Goal: Information Seeking & Learning: Learn about a topic

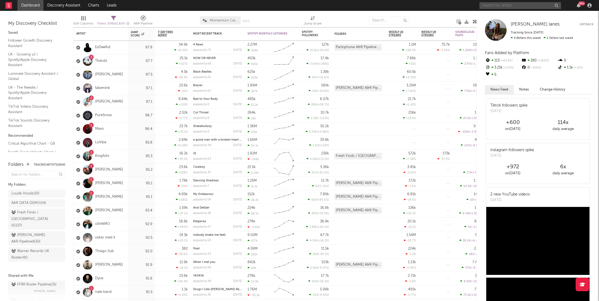
click at [509, 4] on input "text" at bounding box center [519, 5] width 81 height 7
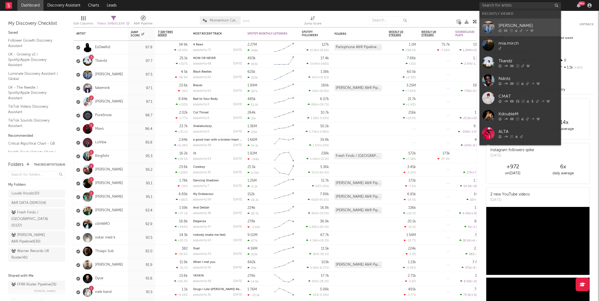
click at [510, 30] on icon at bounding box center [511, 30] width 3 height 3
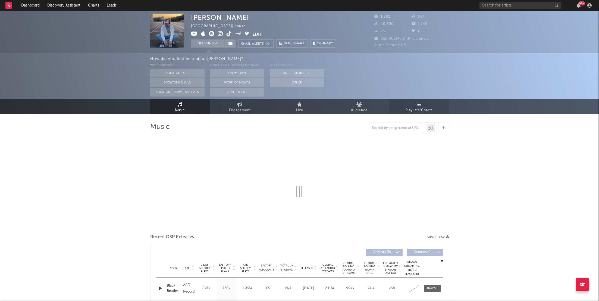
select select "1w"
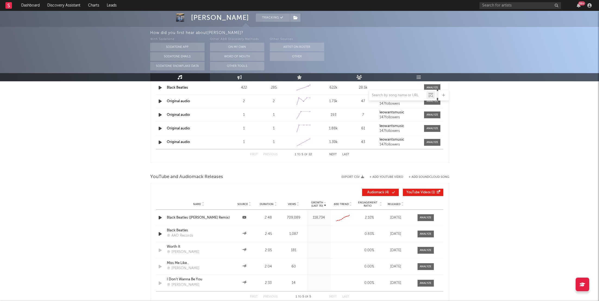
scroll to position [568, 0]
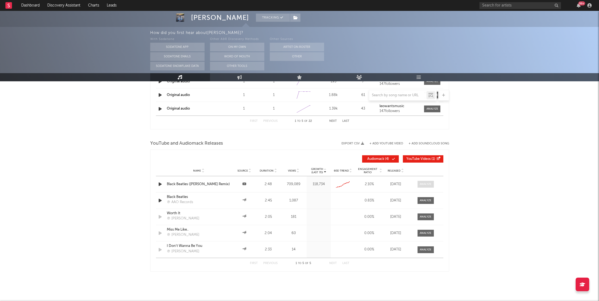
click at [425, 185] on span at bounding box center [425, 184] width 16 height 7
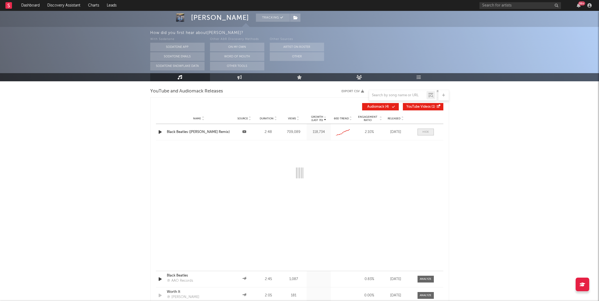
scroll to position [622, 0]
select select "All"
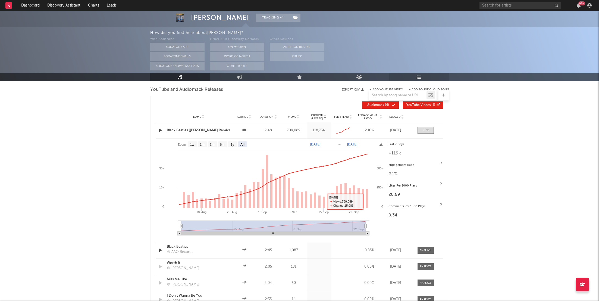
click at [419, 75] on icon at bounding box center [418, 77] width 5 height 4
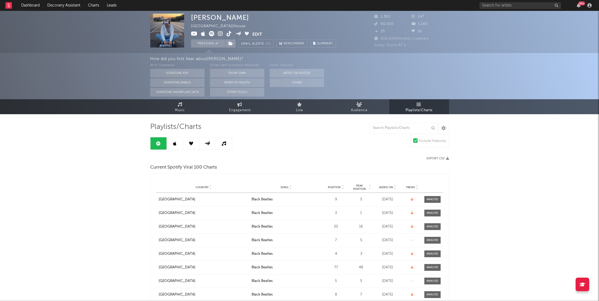
click at [336, 184] on div "Country City Song Position Peak Position Estimated Daily Streams Playlist Follo…" at bounding box center [299, 187] width 287 height 11
click at [336, 190] on div "Country City Song Position Peak Position Estimated Daily Streams Playlist Follo…" at bounding box center [299, 187] width 287 height 11
click at [336, 187] on span "Position" at bounding box center [334, 186] width 13 height 3
click at [172, 139] on link at bounding box center [175, 143] width 16 height 12
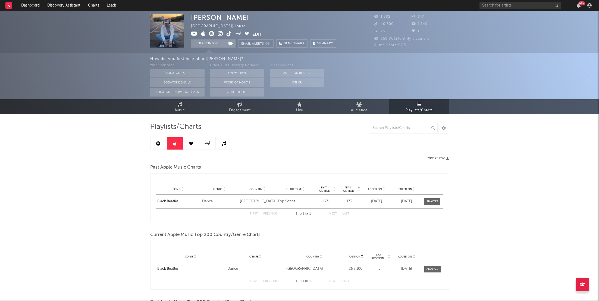
click at [193, 142] on link at bounding box center [191, 143] width 16 height 12
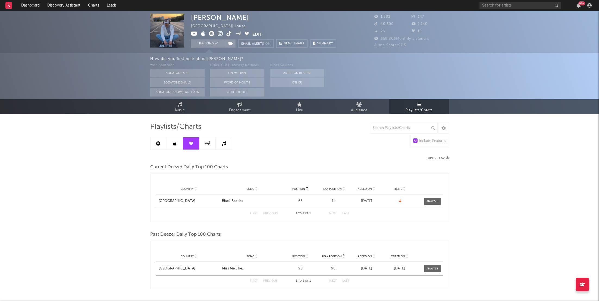
click at [212, 143] on link at bounding box center [207, 143] width 16 height 12
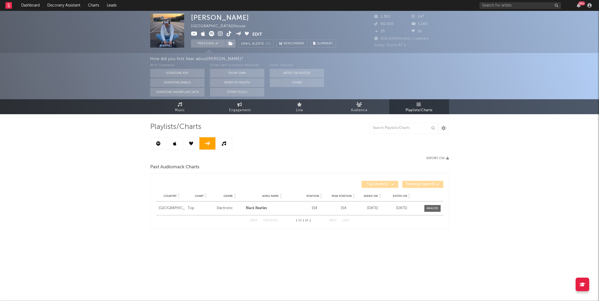
click at [230, 142] on link at bounding box center [224, 143] width 16 height 12
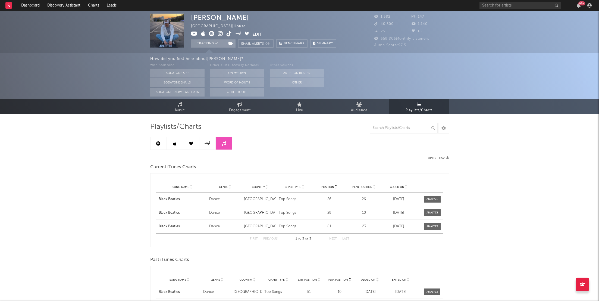
click at [211, 142] on link at bounding box center [207, 143] width 16 height 12
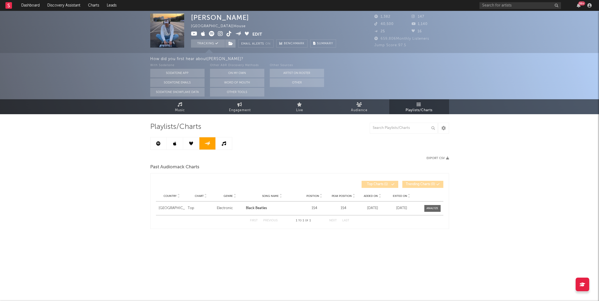
click at [172, 144] on link at bounding box center [175, 143] width 16 height 12
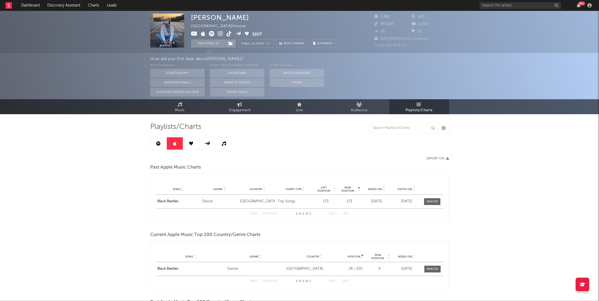
click at [580, 1] on div "99 +" at bounding box center [581, 3] width 7 height 4
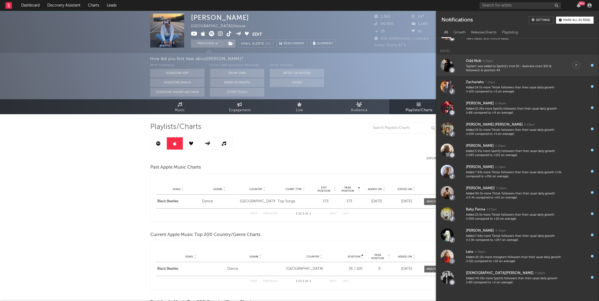
scroll to position [112, 0]
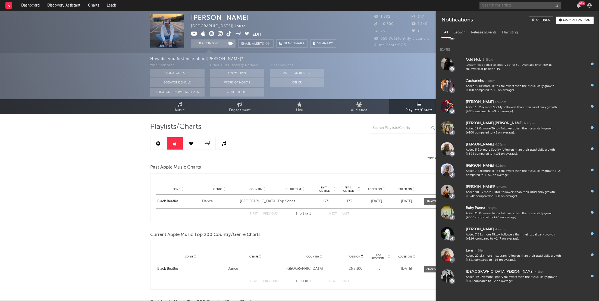
click at [502, 5] on input "text" at bounding box center [519, 5] width 81 height 7
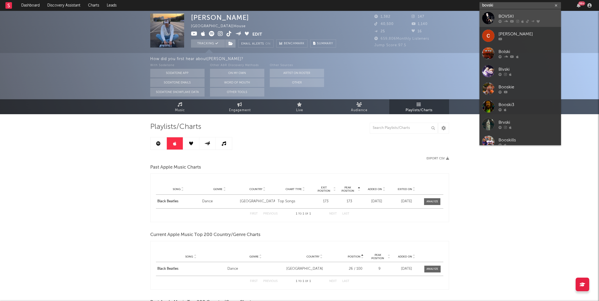
type input "bovski"
click at [518, 21] on icon at bounding box center [517, 21] width 3 height 3
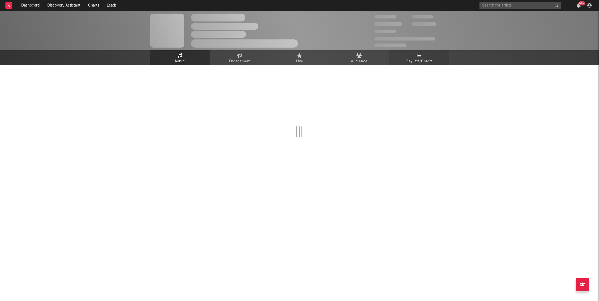
click at [425, 55] on link "Playlists/Charts" at bounding box center [419, 57] width 60 height 15
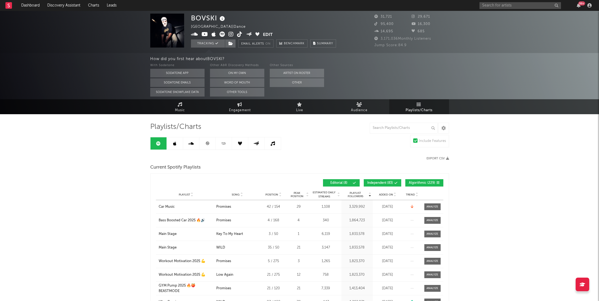
click at [223, 141] on icon at bounding box center [223, 143] width 6 height 4
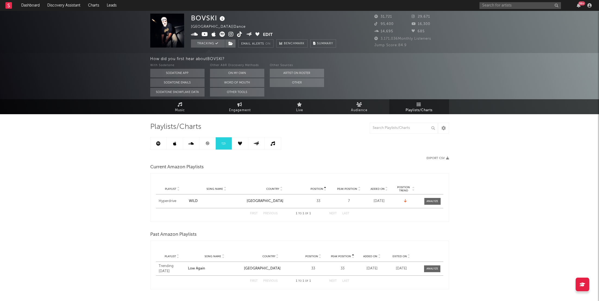
click at [204, 142] on link at bounding box center [207, 143] width 16 height 12
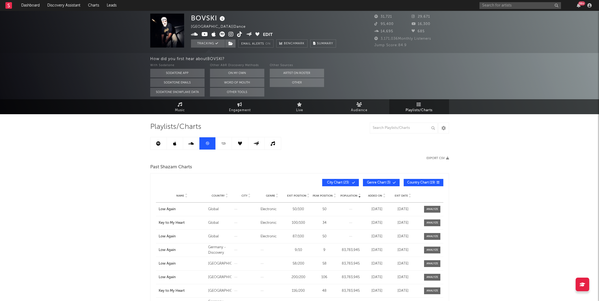
click at [160, 145] on link at bounding box center [158, 143] width 16 height 12
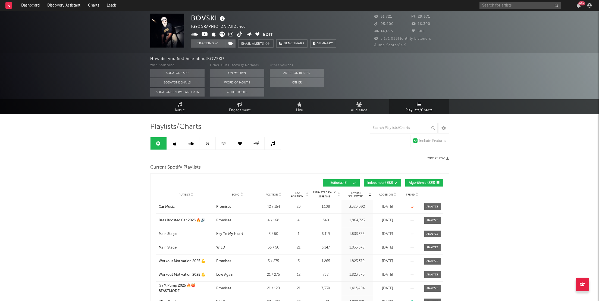
click at [576, 2] on div "99 +" at bounding box center [536, 5] width 114 height 11
click at [578, 5] on icon "button" at bounding box center [578, 5] width 4 height 4
